Goal: Task Accomplishment & Management: Manage account settings

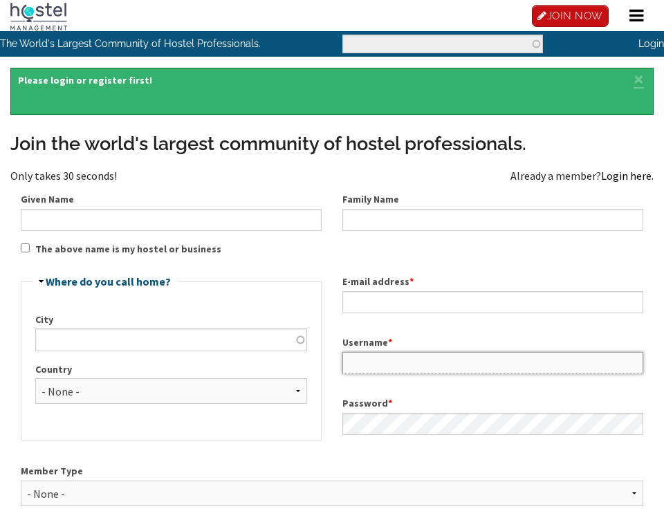
type input "raheelmansoor"
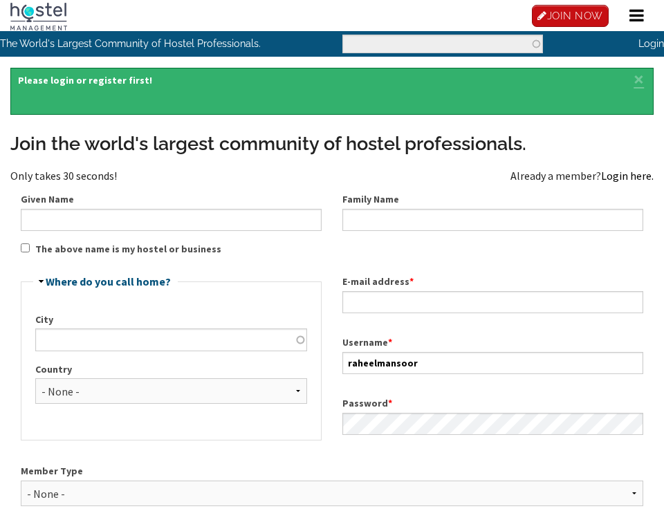
click at [607, 175] on link "Login here." at bounding box center [627, 176] width 53 height 14
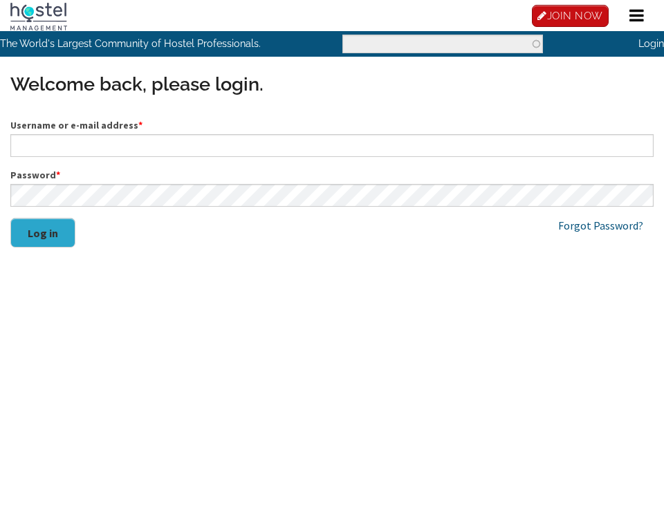
type input "raheelmansoor"
click at [44, 224] on button "Log in" at bounding box center [42, 233] width 65 height 30
